Goal: Complete application form

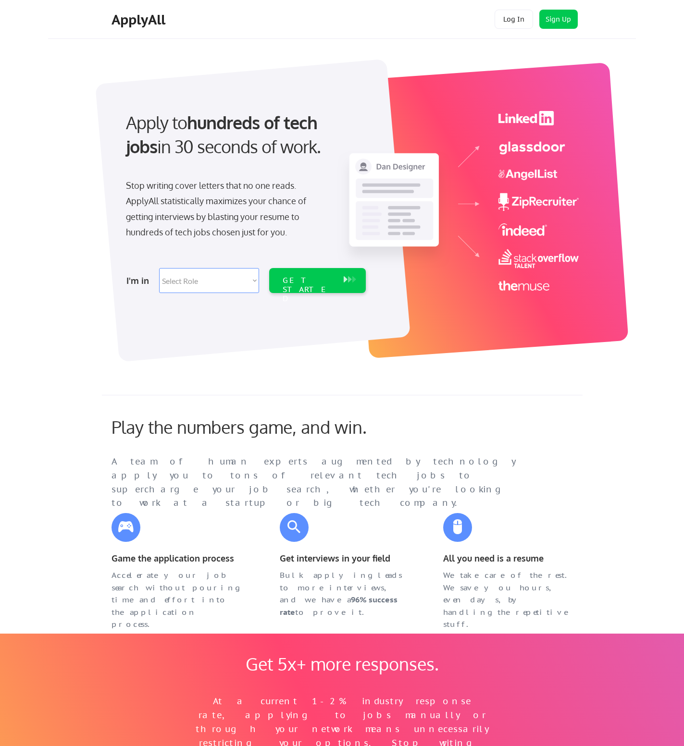
click at [205, 281] on select "Select Role Software Engineering Product Management Customer Success Sales UI/U…" at bounding box center [209, 280] width 100 height 25
select select ""engineering""
click at [159, 268] on select "Select Role Software Engineering Product Management Customer Success Sales UI/U…" at bounding box center [209, 280] width 100 height 25
select select ""engineering""
click at [314, 282] on div "GET STARTED" at bounding box center [307, 290] width 51 height 28
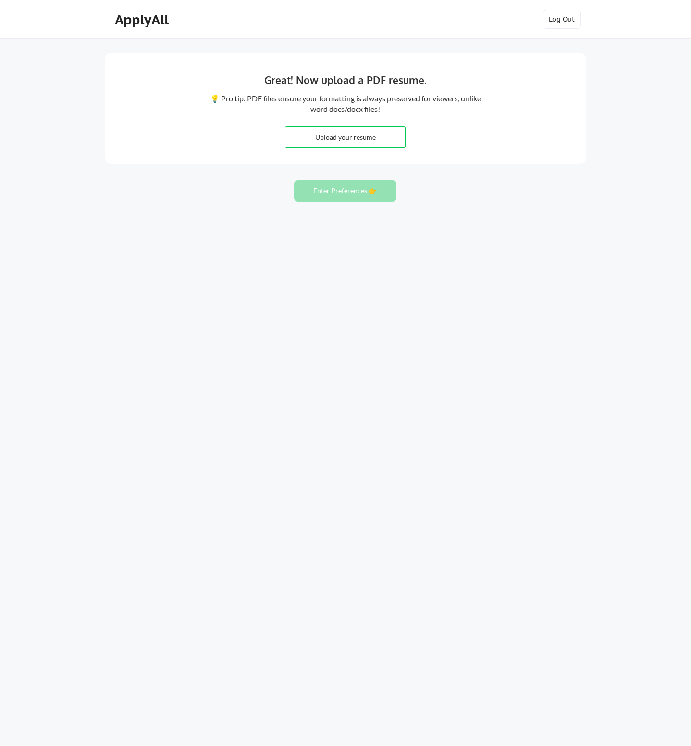
click at [346, 131] on input "file" at bounding box center [345, 137] width 120 height 21
type input "C:\fakepath\Paffhausen_Resume_09102025.pdf"
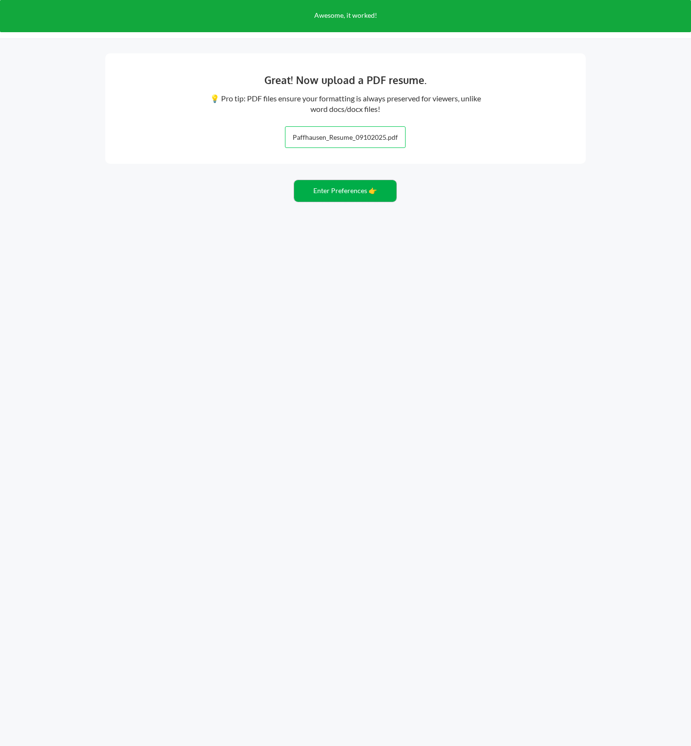
click at [373, 191] on button "Enter Preferences 👉" at bounding box center [345, 191] width 102 height 22
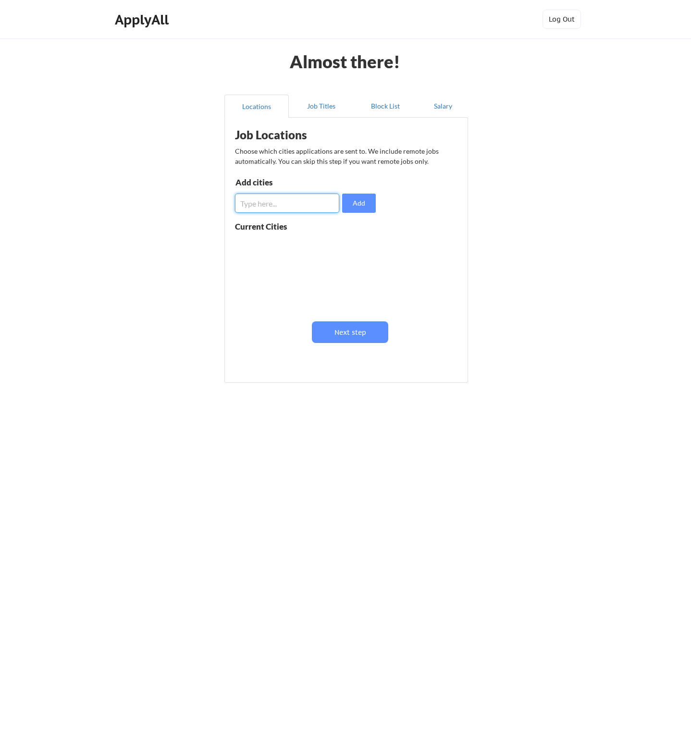
click at [303, 203] on input "input" at bounding box center [287, 203] width 104 height 19
type input "Roswell"
click at [355, 203] on button "Add" at bounding box center [359, 203] width 34 height 19
click at [292, 199] on input "input" at bounding box center [287, 203] width 104 height 19
type input "Alpharetta"
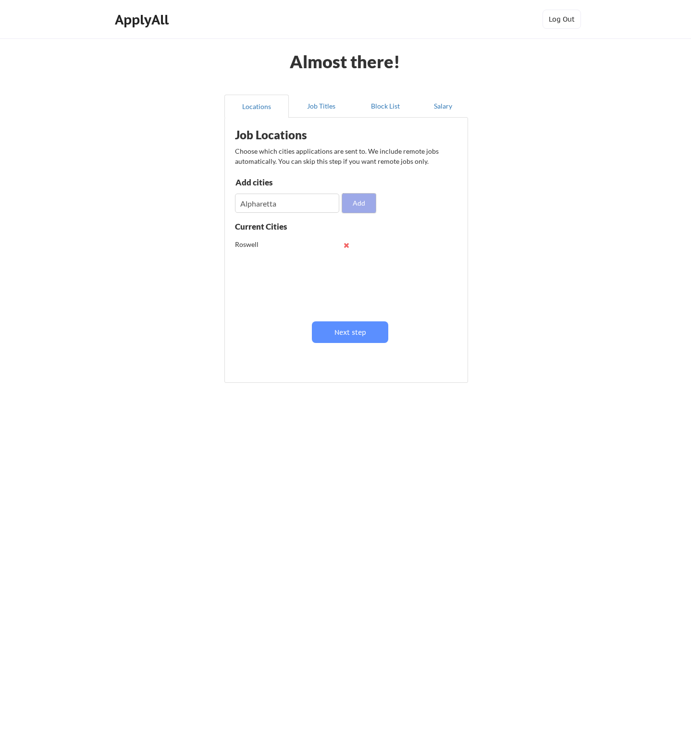
click at [348, 196] on button "Add" at bounding box center [359, 203] width 34 height 19
click at [300, 205] on input "input" at bounding box center [287, 203] width 104 height 19
type input "Johns Creek"
click at [365, 207] on button "Add" at bounding box center [359, 203] width 34 height 19
click at [269, 205] on input "input" at bounding box center [287, 203] width 104 height 19
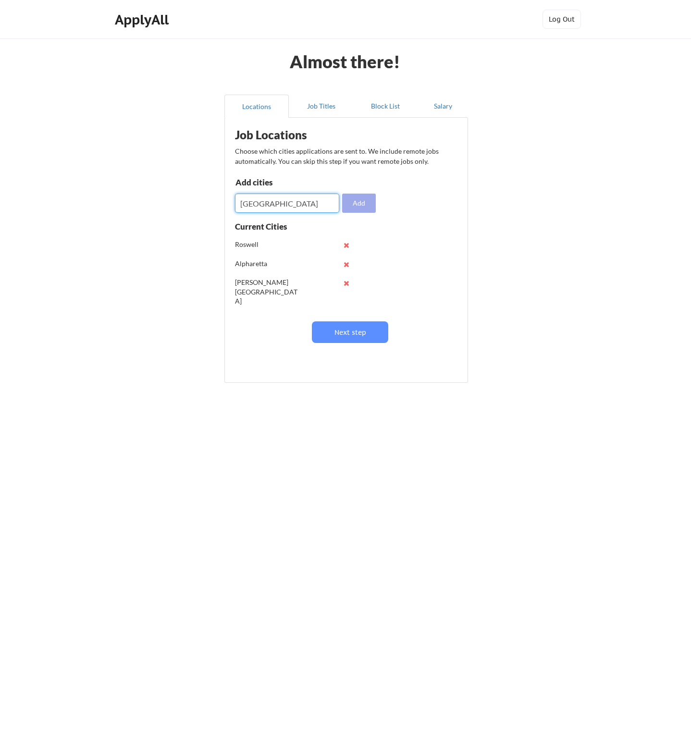
type input "Atlanta"
click at [365, 197] on button "Add" at bounding box center [359, 203] width 34 height 19
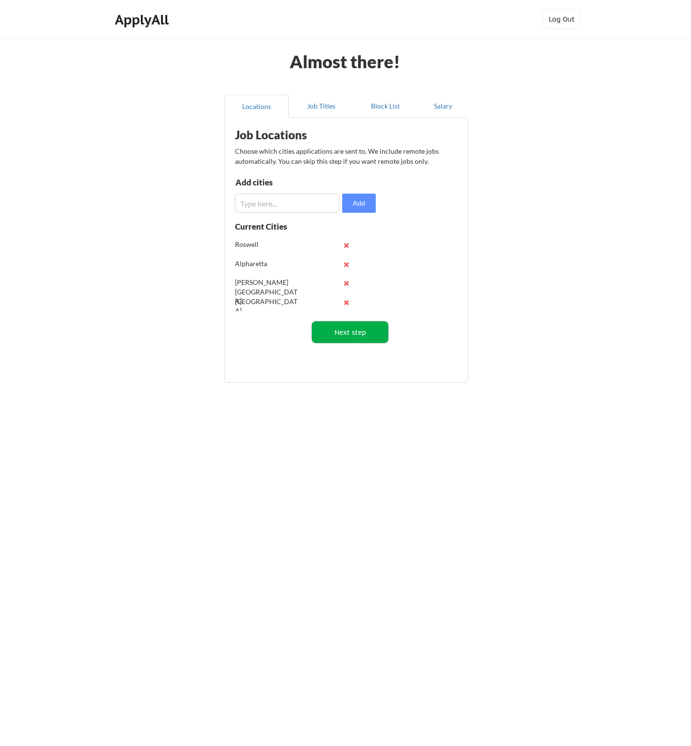
click at [366, 333] on button "Next step" at bounding box center [350, 332] width 76 height 22
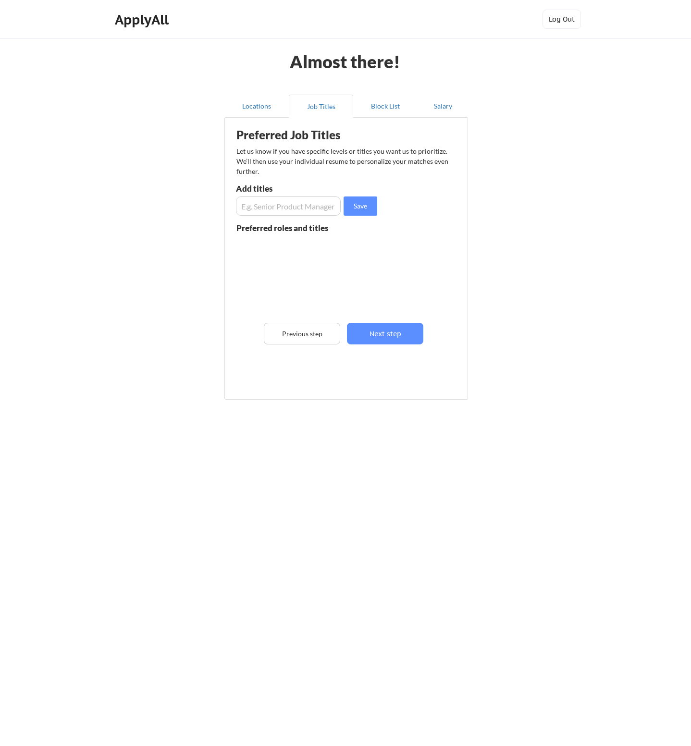
click at [293, 203] on input "input" at bounding box center [288, 205] width 105 height 19
type input "Senior Quality Engineer"
click at [293, 203] on input "input" at bounding box center [288, 205] width 105 height 19
type input "Senior Quality Analyst"
click at [353, 209] on button "Save" at bounding box center [360, 205] width 34 height 19
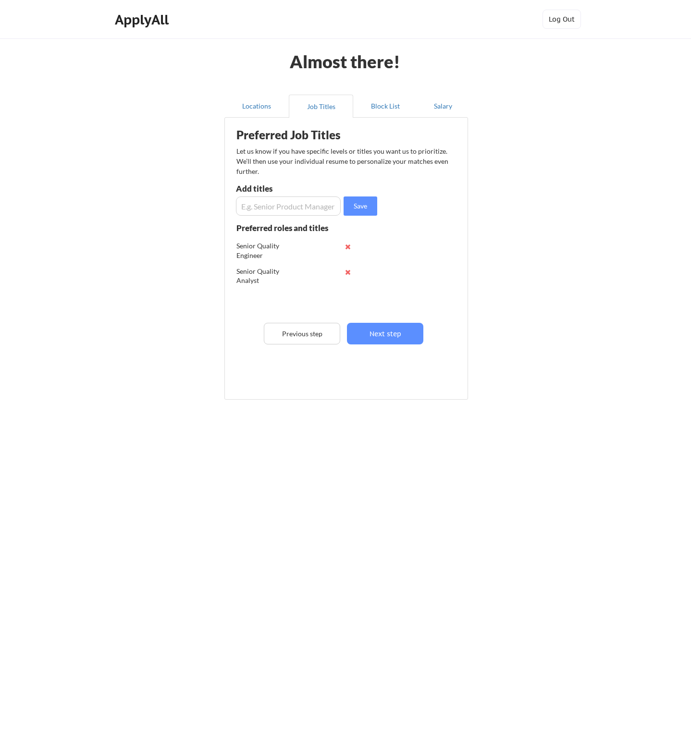
click at [261, 204] on input "input" at bounding box center [288, 205] width 105 height 19
type input "Quality Assurance"
click at [353, 204] on button "Save" at bounding box center [360, 205] width 34 height 19
click at [347, 269] on button at bounding box center [347, 272] width 7 height 7
click at [345, 245] on button at bounding box center [347, 246] width 7 height 7
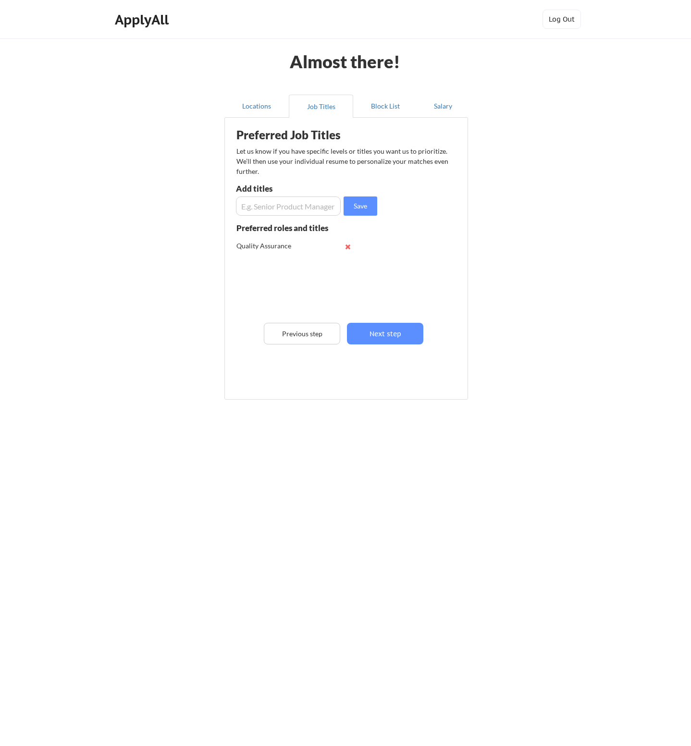
click at [306, 208] on input "input" at bounding box center [288, 205] width 105 height 19
type input "Quality Analyst"
click at [354, 204] on button "Save" at bounding box center [360, 205] width 34 height 19
click at [289, 210] on input "input" at bounding box center [288, 205] width 105 height 19
type input "Quality Engineer"
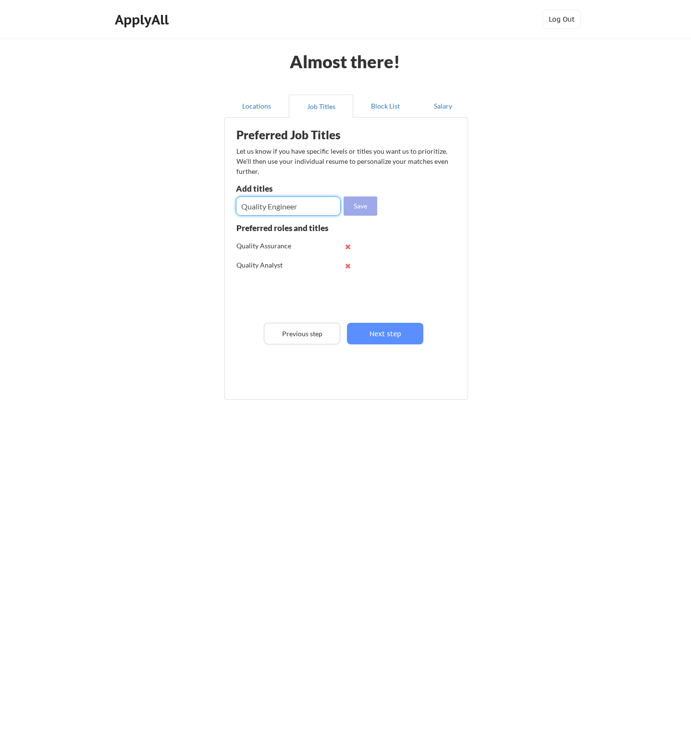
click at [360, 206] on button "Save" at bounding box center [360, 205] width 34 height 19
click at [385, 335] on button "Next step" at bounding box center [385, 334] width 76 height 22
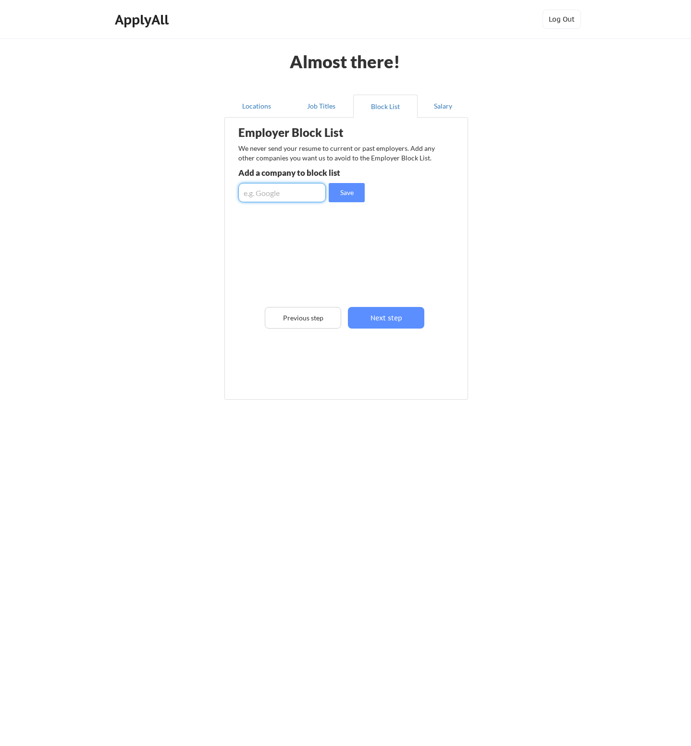
click at [271, 192] on input "input" at bounding box center [281, 192] width 87 height 19
type input "Workiva"
click at [271, 192] on input "input" at bounding box center [281, 192] width 87 height 19
type input "Alithya"
click at [271, 192] on input "input" at bounding box center [281, 192] width 87 height 19
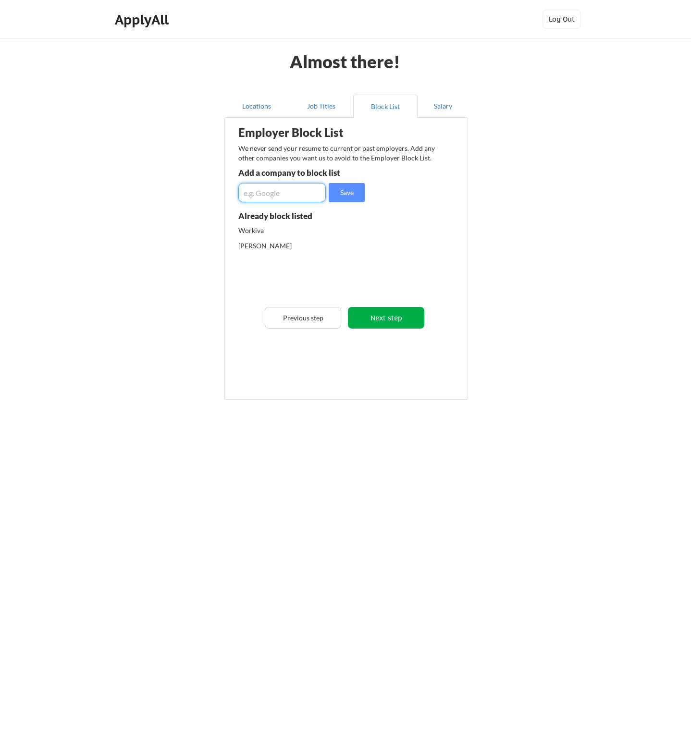
click at [399, 322] on button "Next step" at bounding box center [386, 318] width 76 height 22
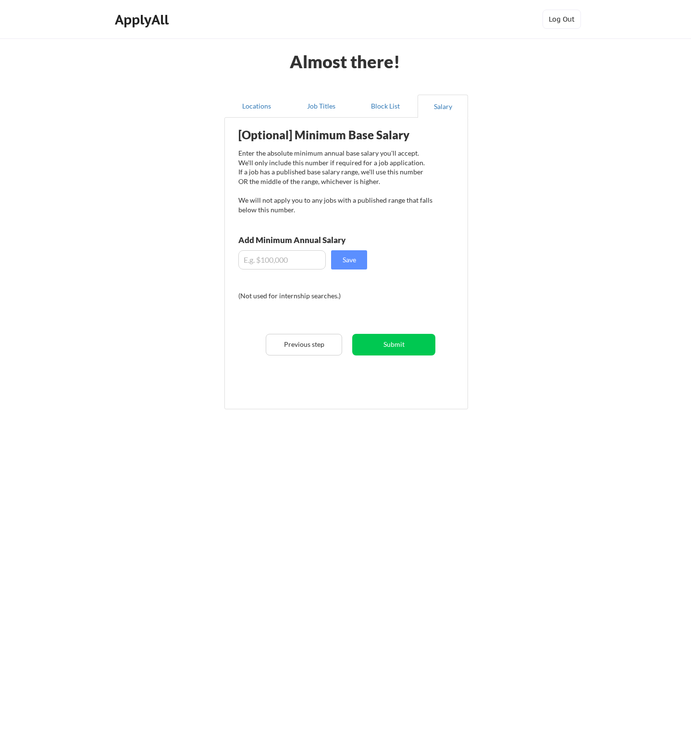
click at [294, 261] on input "input" at bounding box center [281, 259] width 87 height 19
type input "$165,000"
click at [403, 343] on button "Submit" at bounding box center [393, 345] width 83 height 22
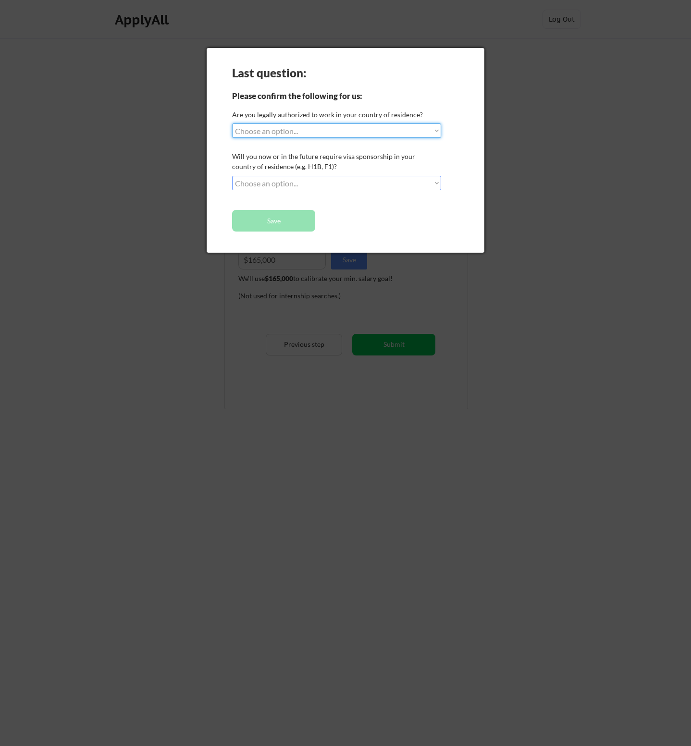
click at [263, 128] on select "Choose an option... Yes, I am a US Citizen Yes, I am a Canadian Citizen Yes, I …" at bounding box center [336, 130] width 209 height 14
select select ""yes__i_am_a_us_citizen""
click at [232, 123] on select "Choose an option... Yes, I am a US Citizen Yes, I am a Canadian Citizen Yes, I …" at bounding box center [336, 130] width 209 height 14
drag, startPoint x: 279, startPoint y: 182, endPoint x: 279, endPoint y: 189, distance: 6.7
click at [279, 182] on select "Choose an option... No, I will not need sponsorship Yes, I will need sponsorship" at bounding box center [336, 183] width 209 height 14
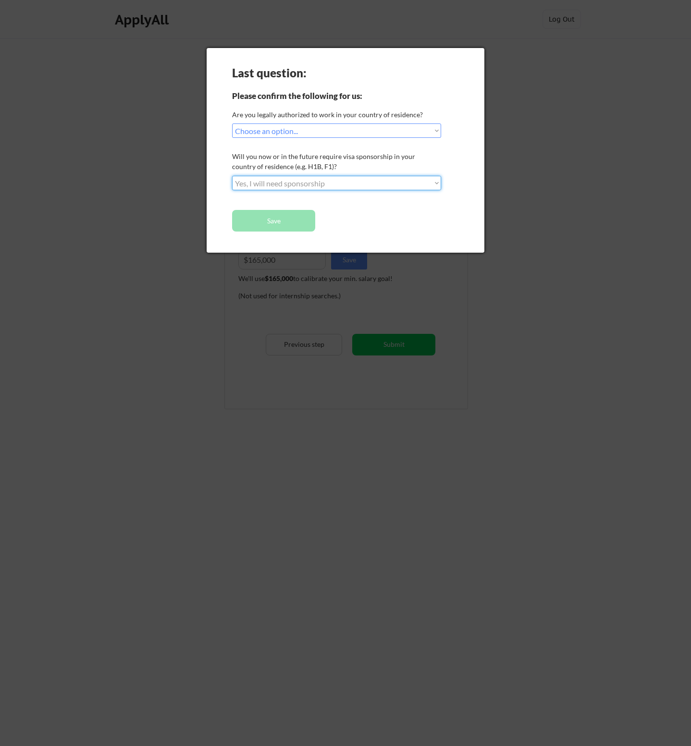
click at [232, 176] on select "Choose an option... No, I will not need sponsorship Yes, I will need sponsorship" at bounding box center [336, 183] width 209 height 14
click at [287, 186] on select "Choose an option... No, I will not need sponsorship Yes, I will need sponsorship" at bounding box center [336, 183] width 209 height 14
select select ""no__i_will_not_need_sponsorship""
click at [232, 176] on select "Choose an option... No, I will not need sponsorship Yes, I will need sponsorship" at bounding box center [336, 183] width 209 height 14
click at [288, 221] on button "Save" at bounding box center [273, 221] width 83 height 22
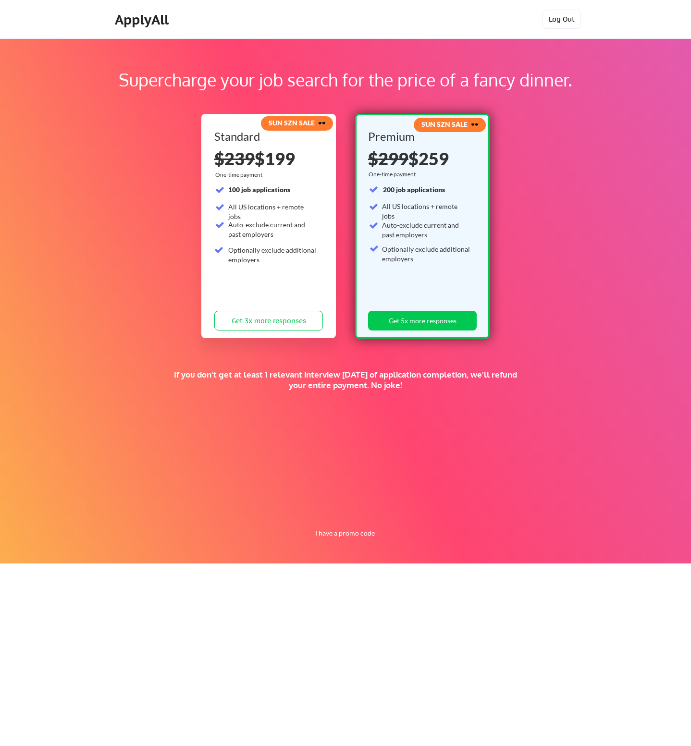
click at [564, 16] on button "Log Out" at bounding box center [561, 19] width 38 height 19
